Goal: Register for event/course: Sign up to attend an event or enroll in a course

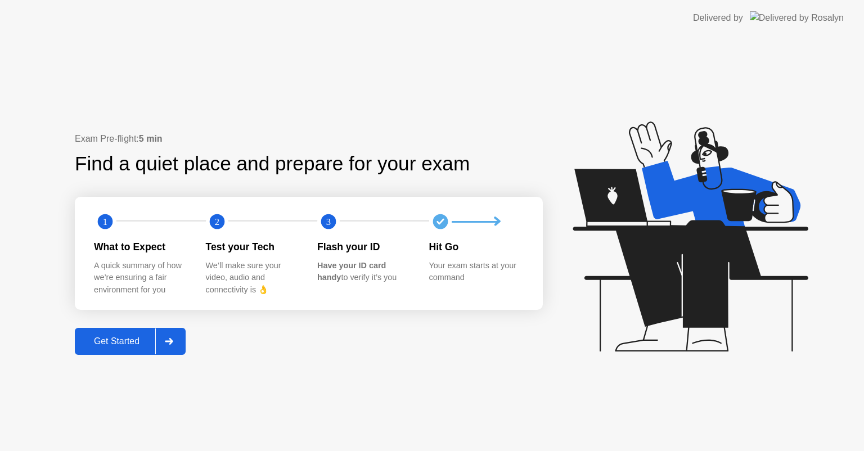
click at [112, 342] on div "Get Started" at bounding box center [116, 342] width 77 height 10
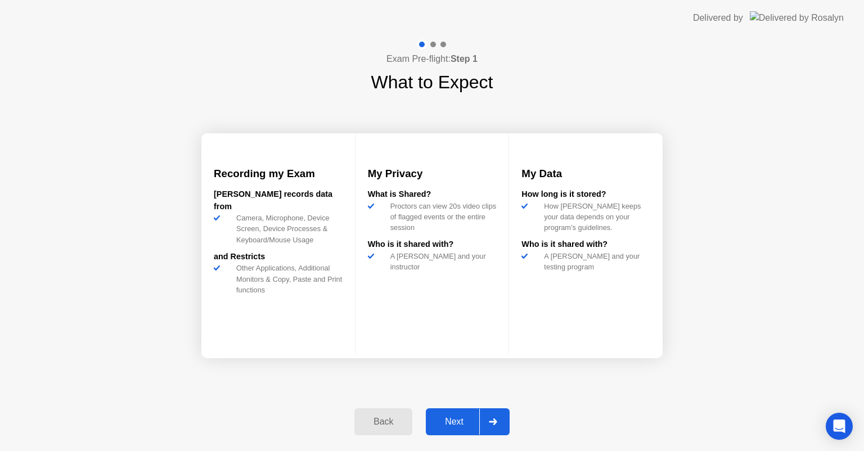
click at [465, 419] on div "Next" at bounding box center [454, 422] width 50 height 10
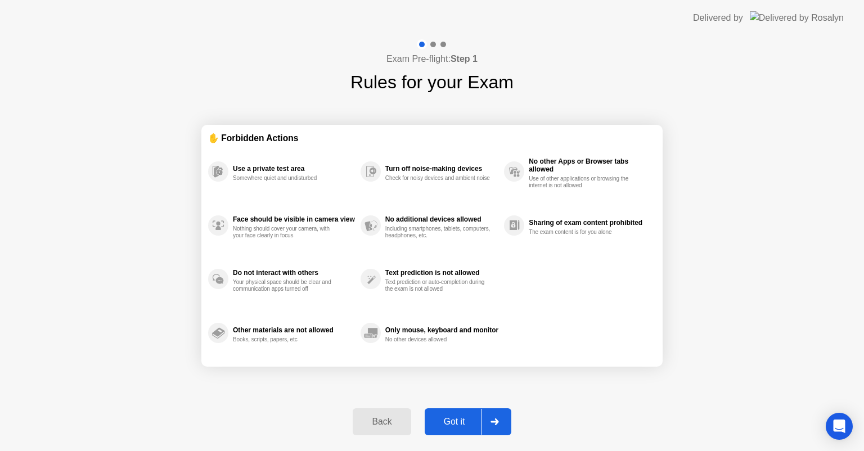
click at [465, 419] on div "Got it" at bounding box center [454, 422] width 53 height 10
select select "**********"
select select "*******"
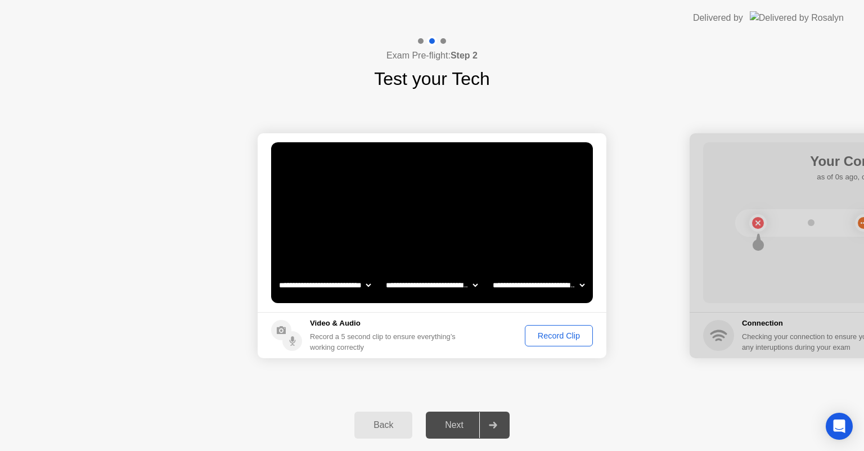
click at [458, 427] on div "Next" at bounding box center [454, 425] width 50 height 10
click at [550, 335] on div "Record Clip" at bounding box center [559, 335] width 60 height 9
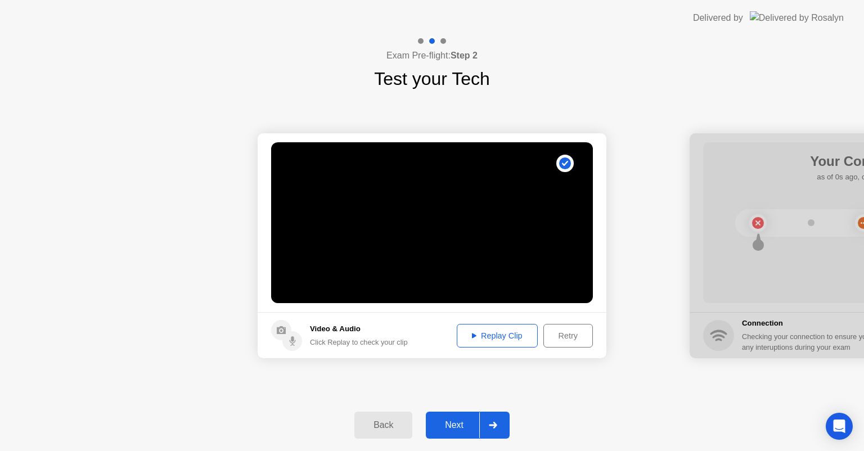
click at [451, 423] on div "Next" at bounding box center [454, 425] width 50 height 10
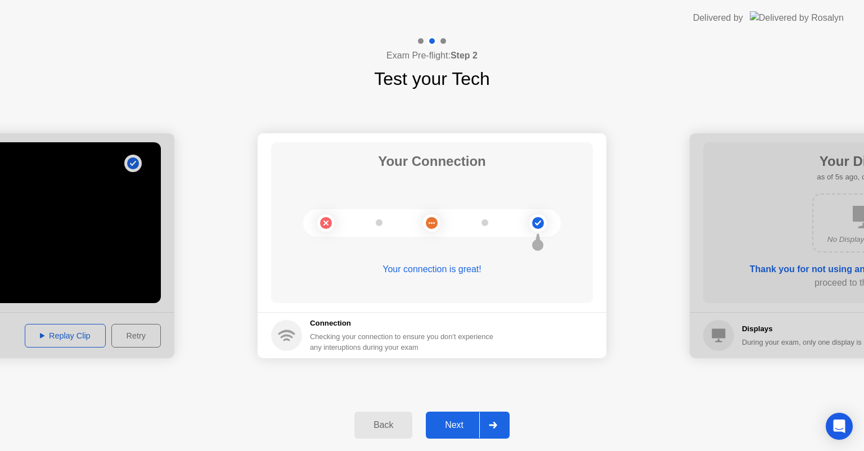
click at [459, 430] on div "Next" at bounding box center [454, 425] width 50 height 10
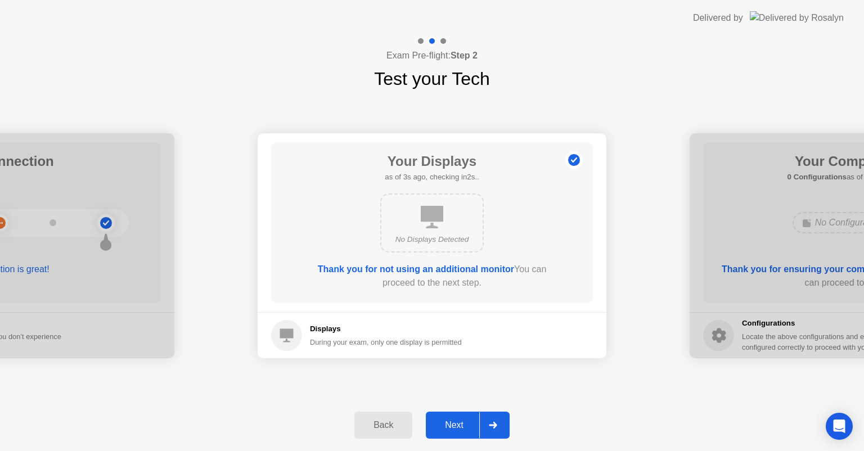
click at [456, 421] on div "Next" at bounding box center [454, 425] width 50 height 10
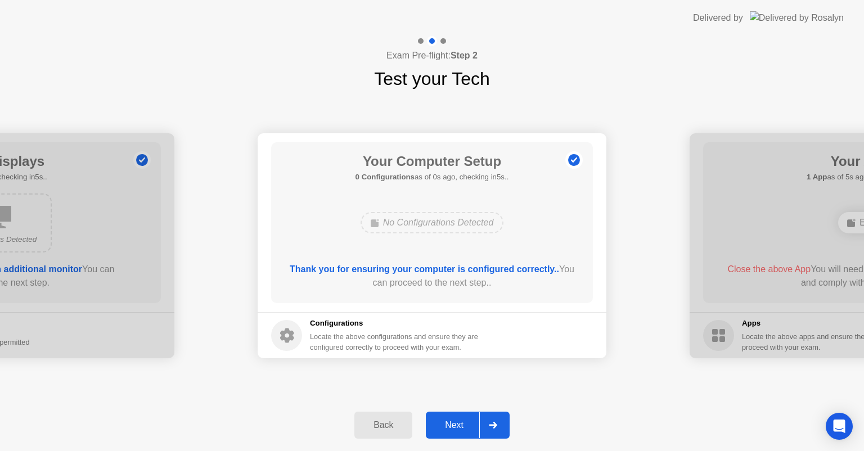
click at [458, 425] on div "Next" at bounding box center [454, 425] width 50 height 10
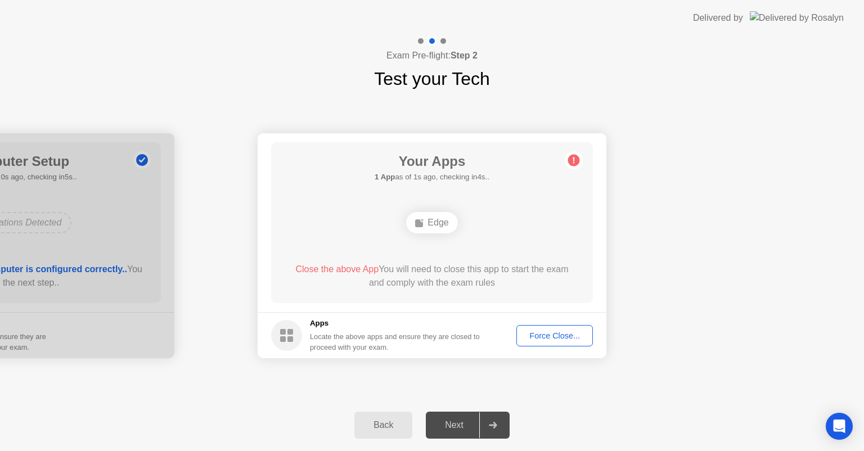
click at [567, 333] on div "Force Close..." at bounding box center [555, 335] width 69 height 9
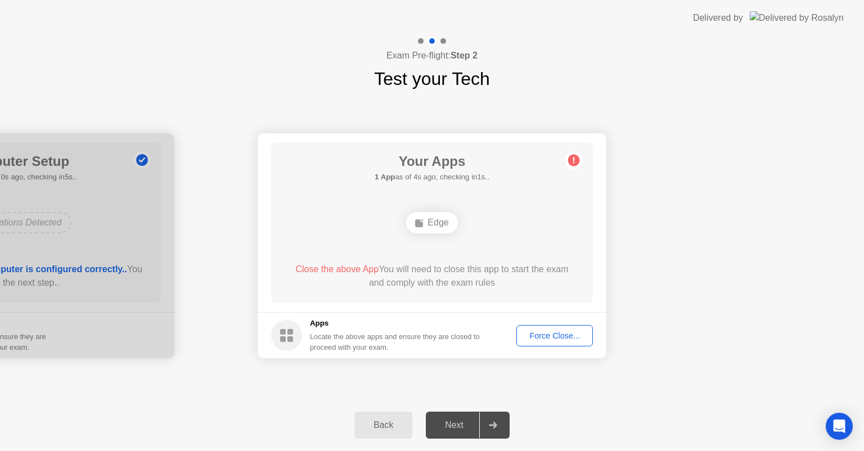
click at [572, 337] on div "Force Close..." at bounding box center [555, 335] width 69 height 9
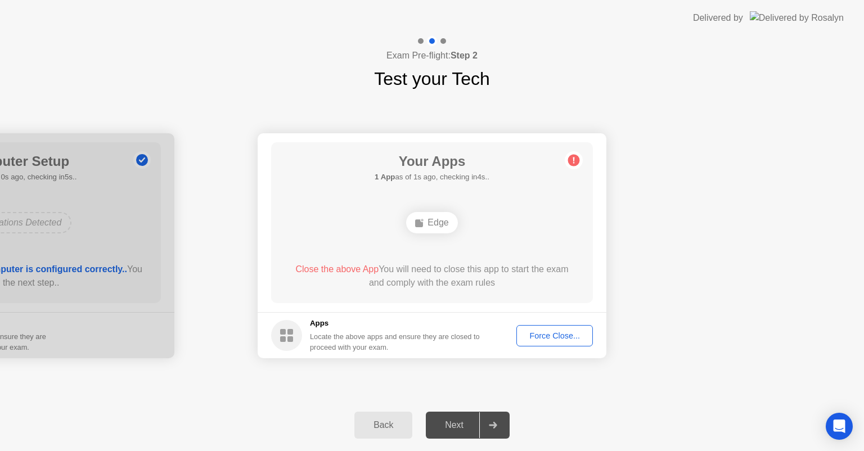
click at [569, 326] on button "Force Close..." at bounding box center [555, 335] width 77 height 21
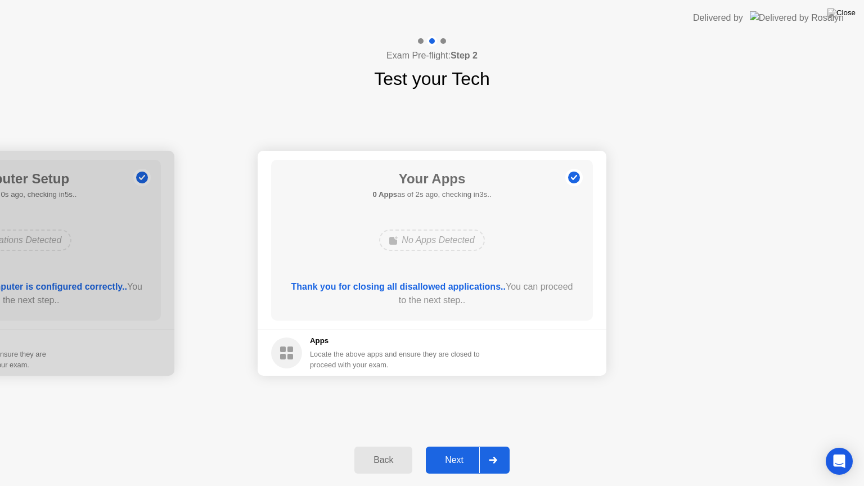
click at [457, 451] on div "Next" at bounding box center [454, 460] width 50 height 10
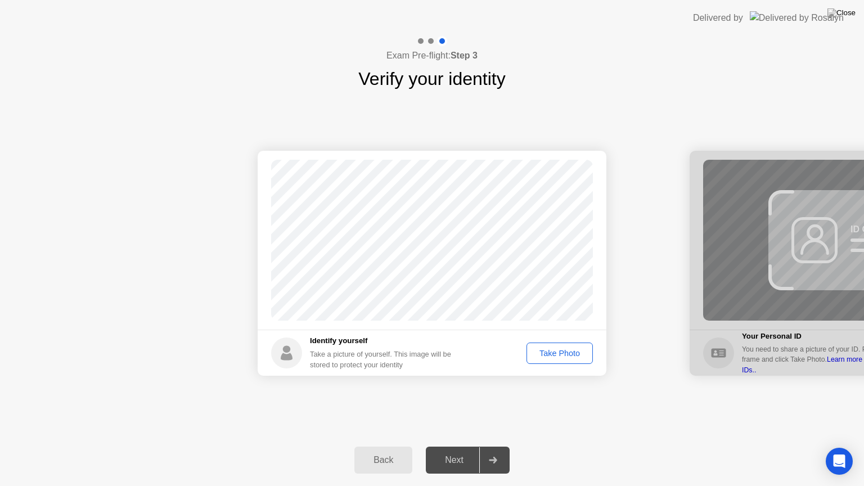
click at [563, 354] on div "Take Photo" at bounding box center [560, 353] width 59 height 9
click at [457, 451] on div "Next" at bounding box center [454, 460] width 50 height 10
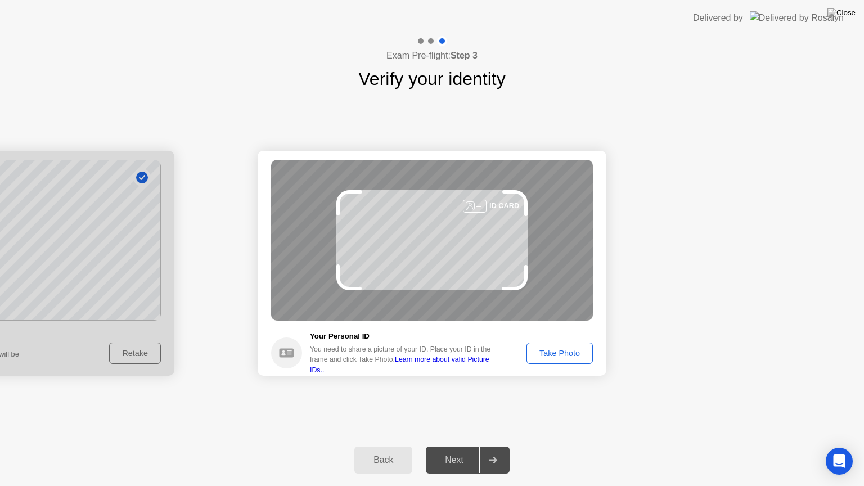
click at [576, 357] on div "Take Photo" at bounding box center [560, 353] width 59 height 9
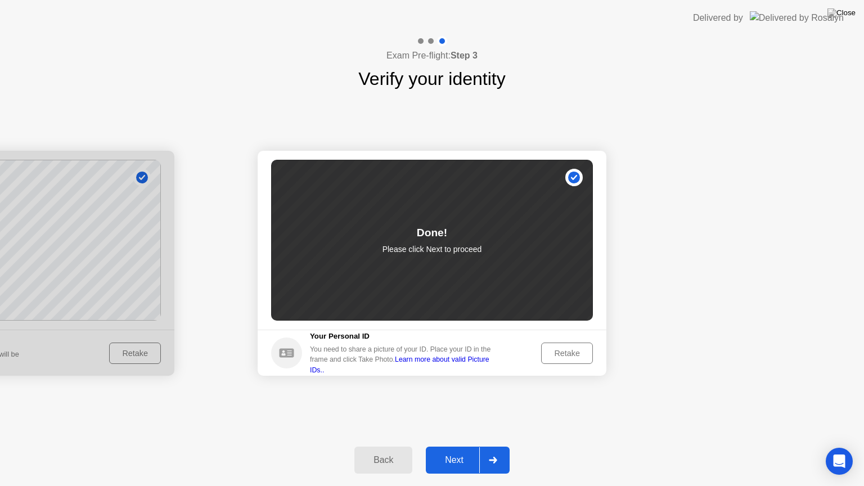
click at [470, 451] on div "Next" at bounding box center [454, 460] width 50 height 10
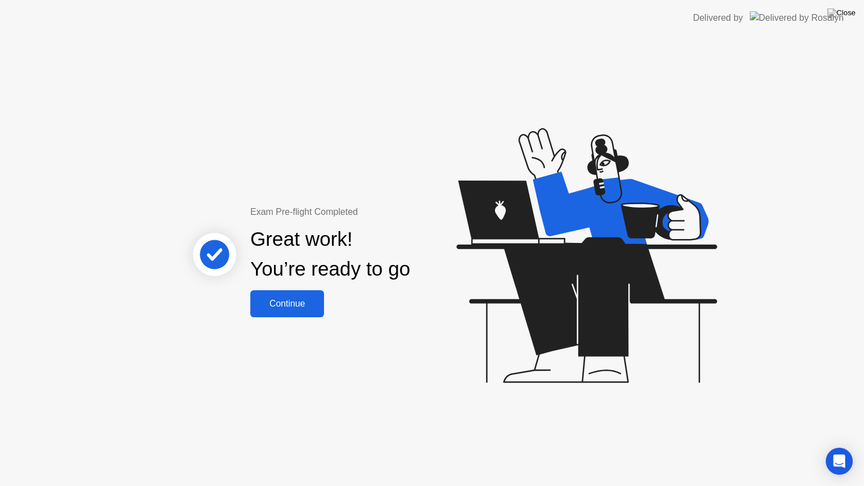
click at [310, 301] on div "Continue" at bounding box center [287, 304] width 67 height 10
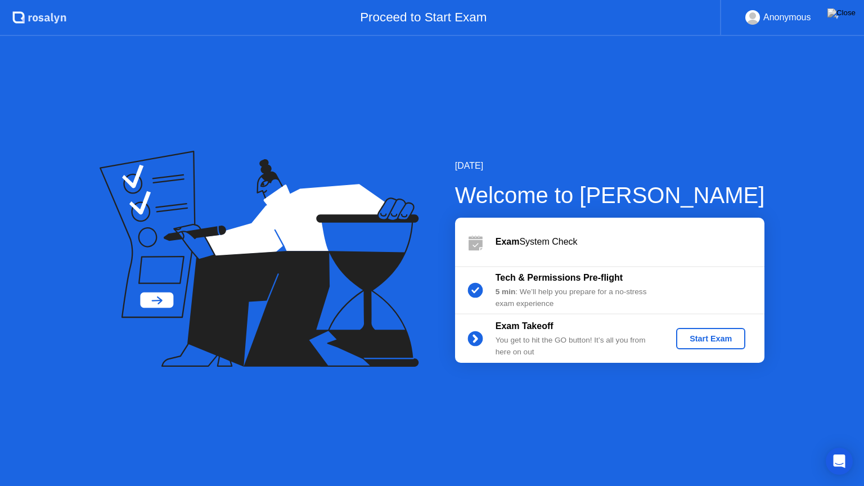
click at [709, 343] on div "Start Exam" at bounding box center [711, 338] width 60 height 9
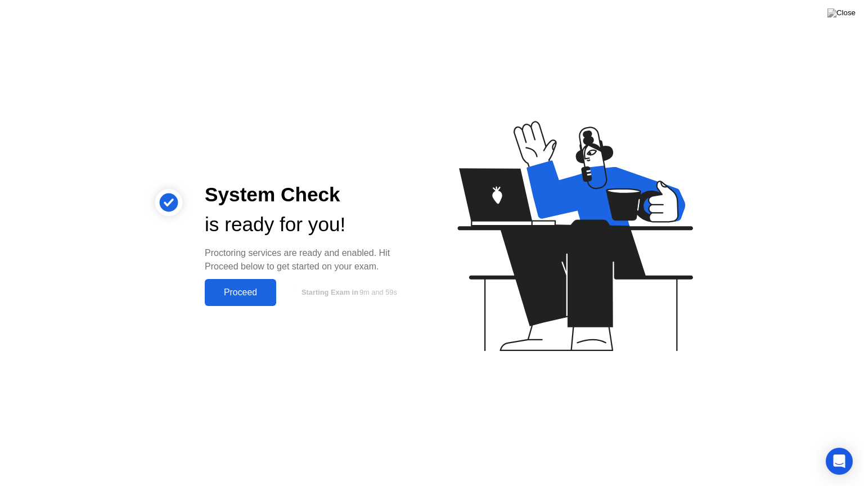
click at [248, 298] on div "Proceed" at bounding box center [240, 293] width 65 height 10
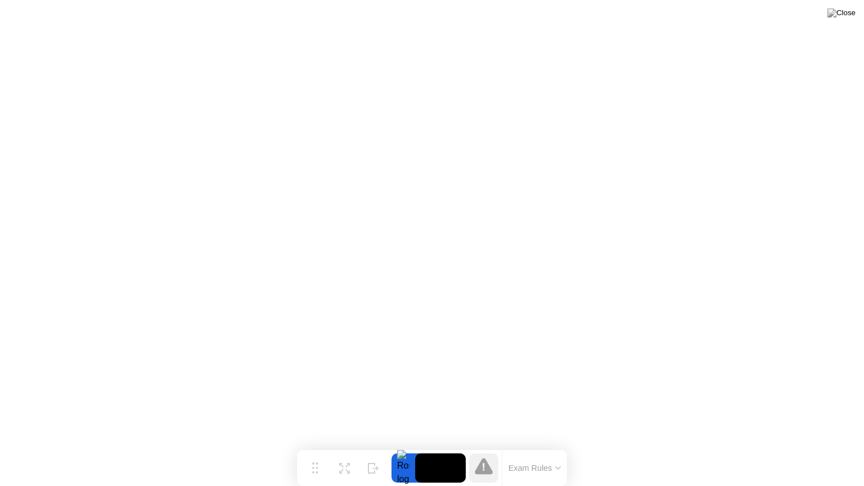
click at [556, 451] on icon at bounding box center [558, 468] width 5 height 2
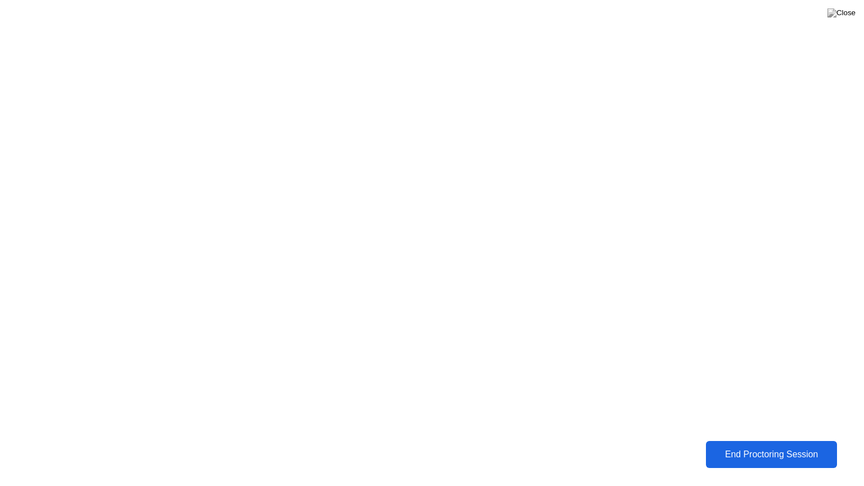
click at [769, 451] on div "End Proctoring Session" at bounding box center [771, 455] width 125 height 10
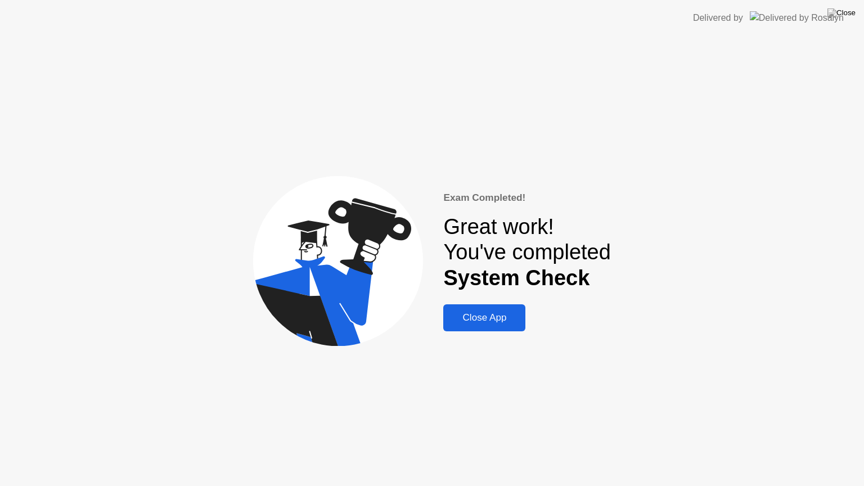
click at [482, 325] on button "Close App" at bounding box center [484, 317] width 82 height 27
